Goal: Transaction & Acquisition: Purchase product/service

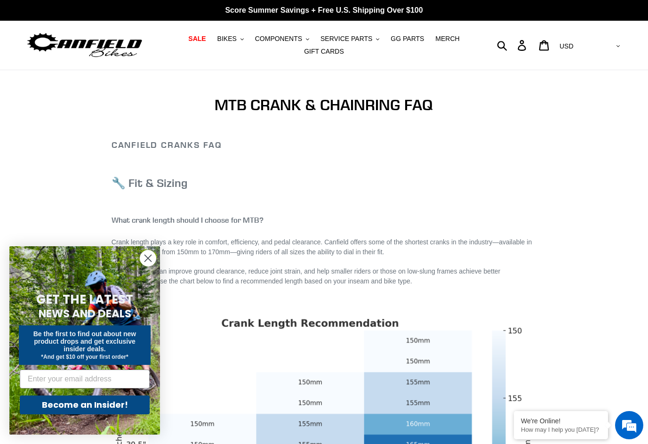
click at [149, 257] on icon "Close dialog" at bounding box center [148, 258] width 7 height 7
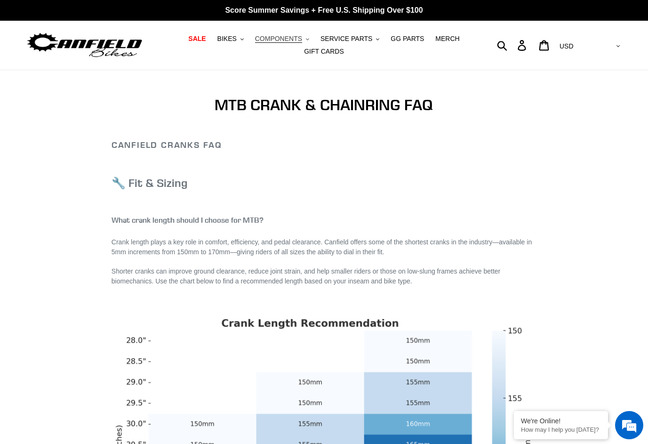
click at [296, 34] on button "COMPONENTS .cls-1{fill:#231f20}" at bounding box center [282, 38] width 64 height 13
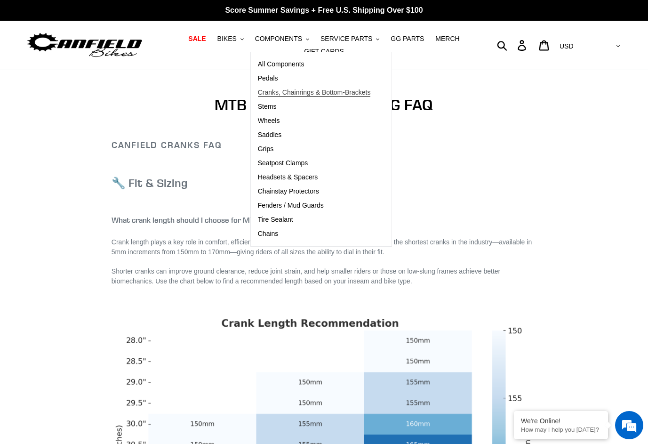
click at [276, 94] on span "Cranks, Chainrings & Bottom-Brackets" at bounding box center [314, 92] width 113 height 8
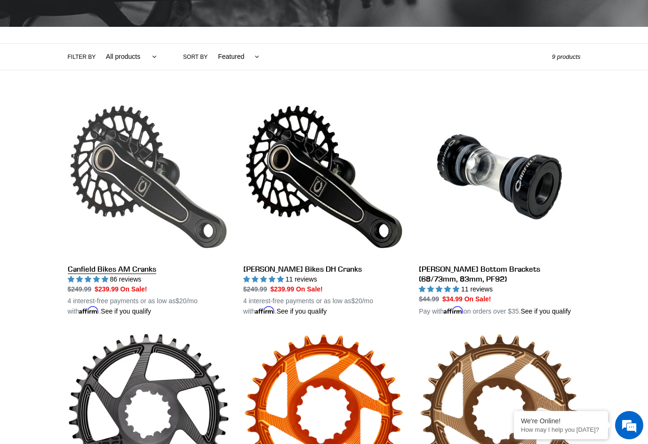
click at [147, 268] on link "Canfield Bikes AM Cranks" at bounding box center [148, 206] width 161 height 220
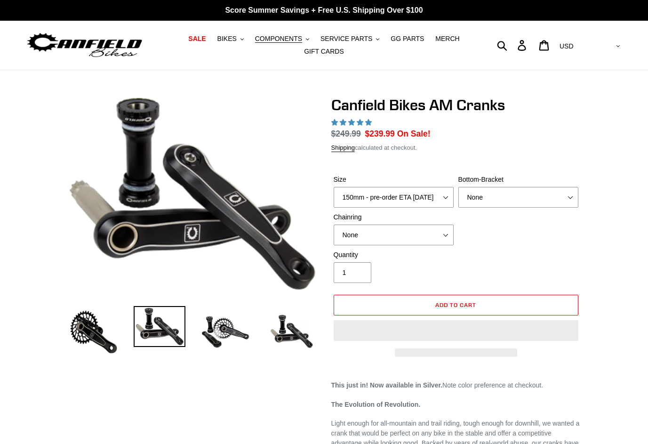
select select "highest-rating"
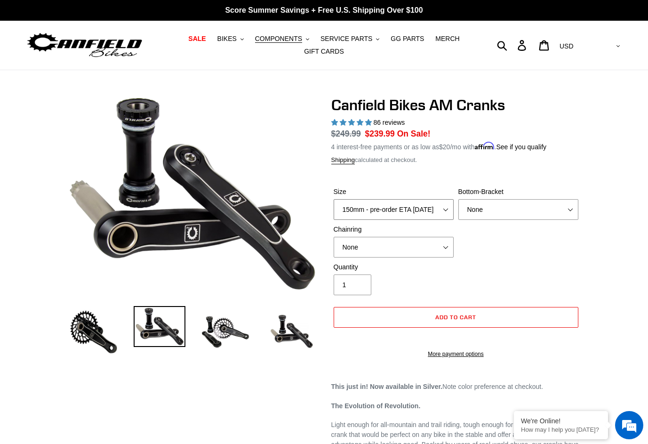
click at [391, 209] on select "150mm - pre-order ETA 9/30/25 155mm - pre-order ETA 9/30/25 160mm - pre-order E…" at bounding box center [394, 209] width 120 height 21
